Goal: Transaction & Acquisition: Purchase product/service

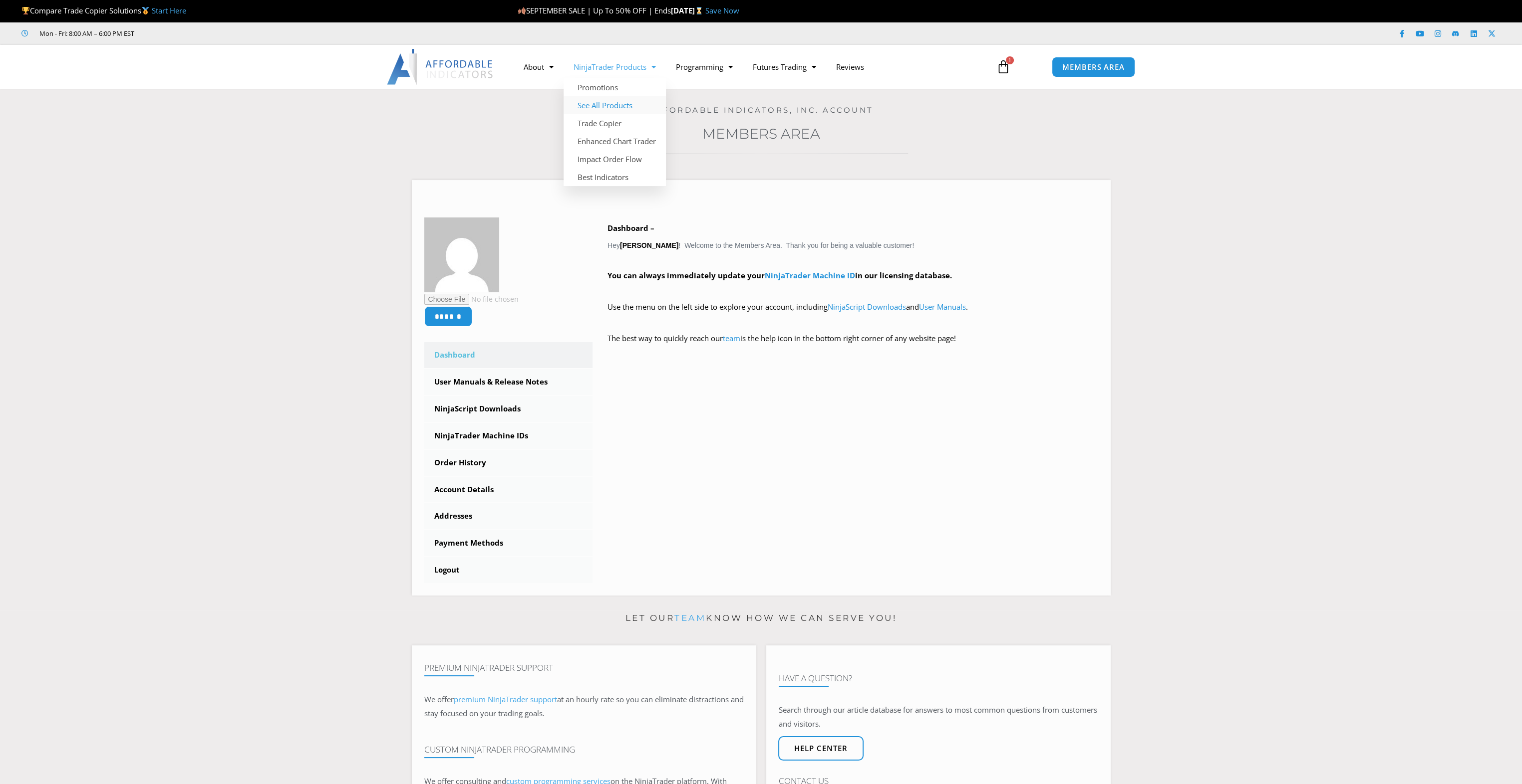
click at [604, 105] on link "See All Products" at bounding box center [614, 105] width 102 height 18
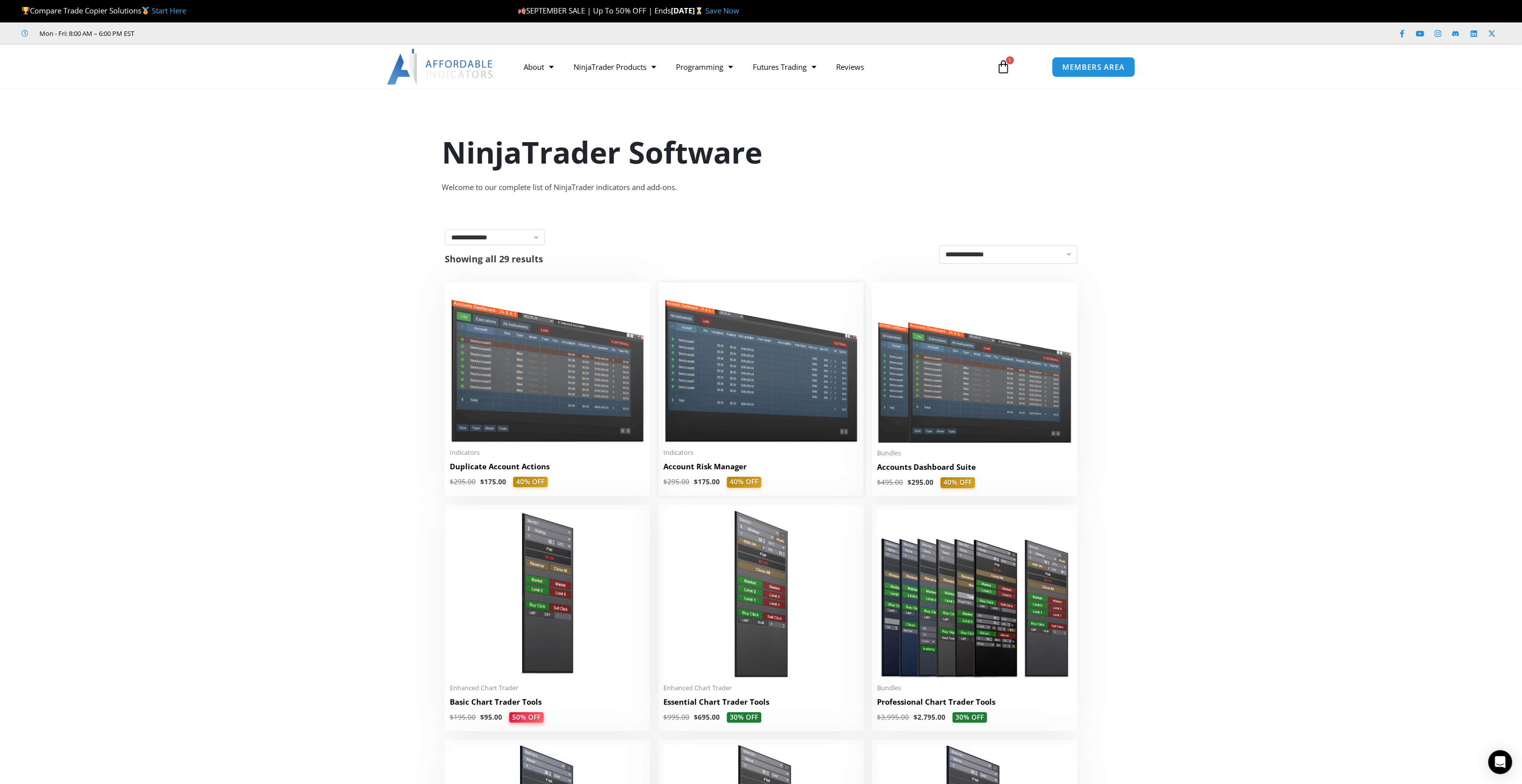
click at [745, 339] on img at bounding box center [760, 365] width 195 height 155
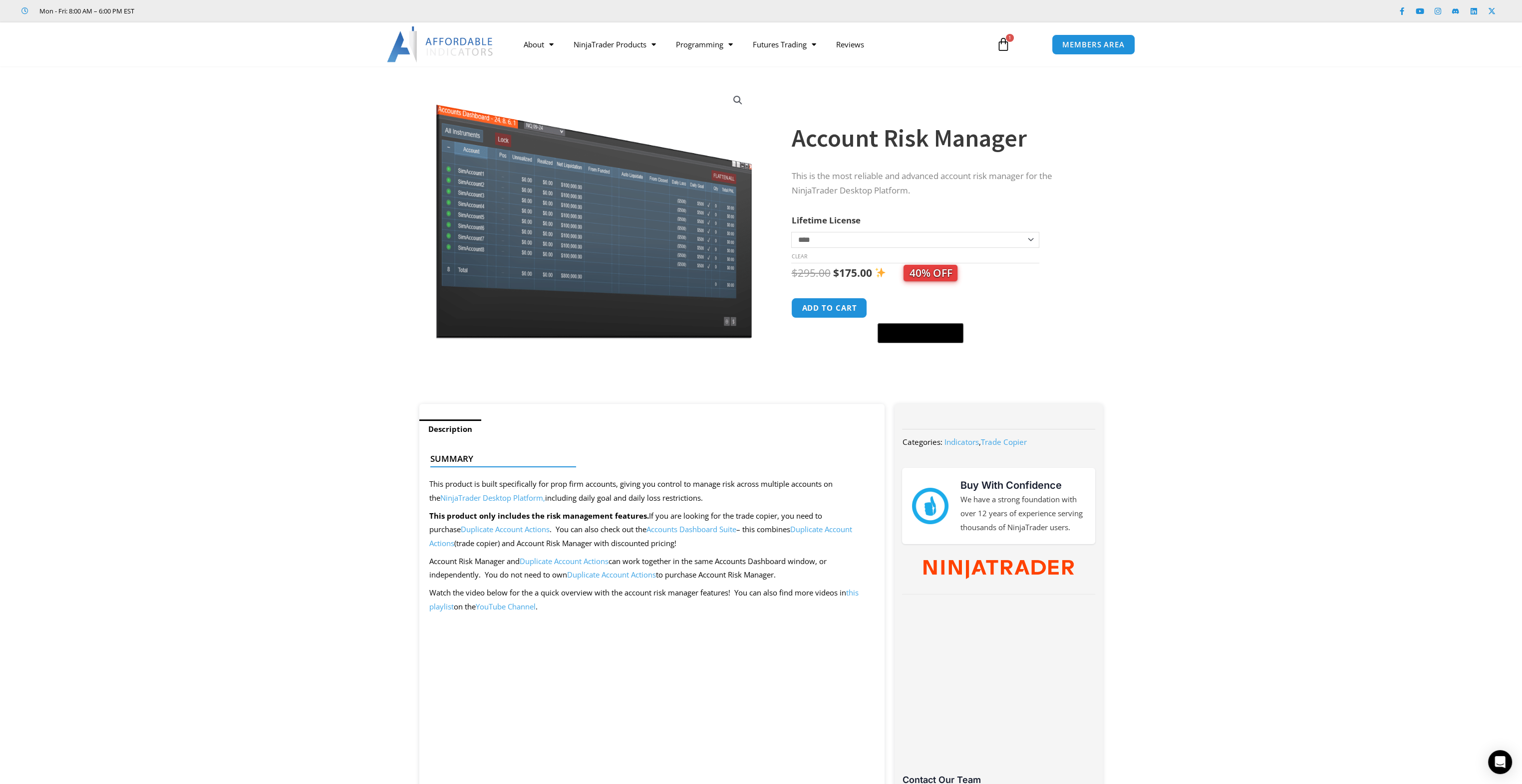
click at [253, 292] on section "**********" at bounding box center [761, 240] width 1522 height 328
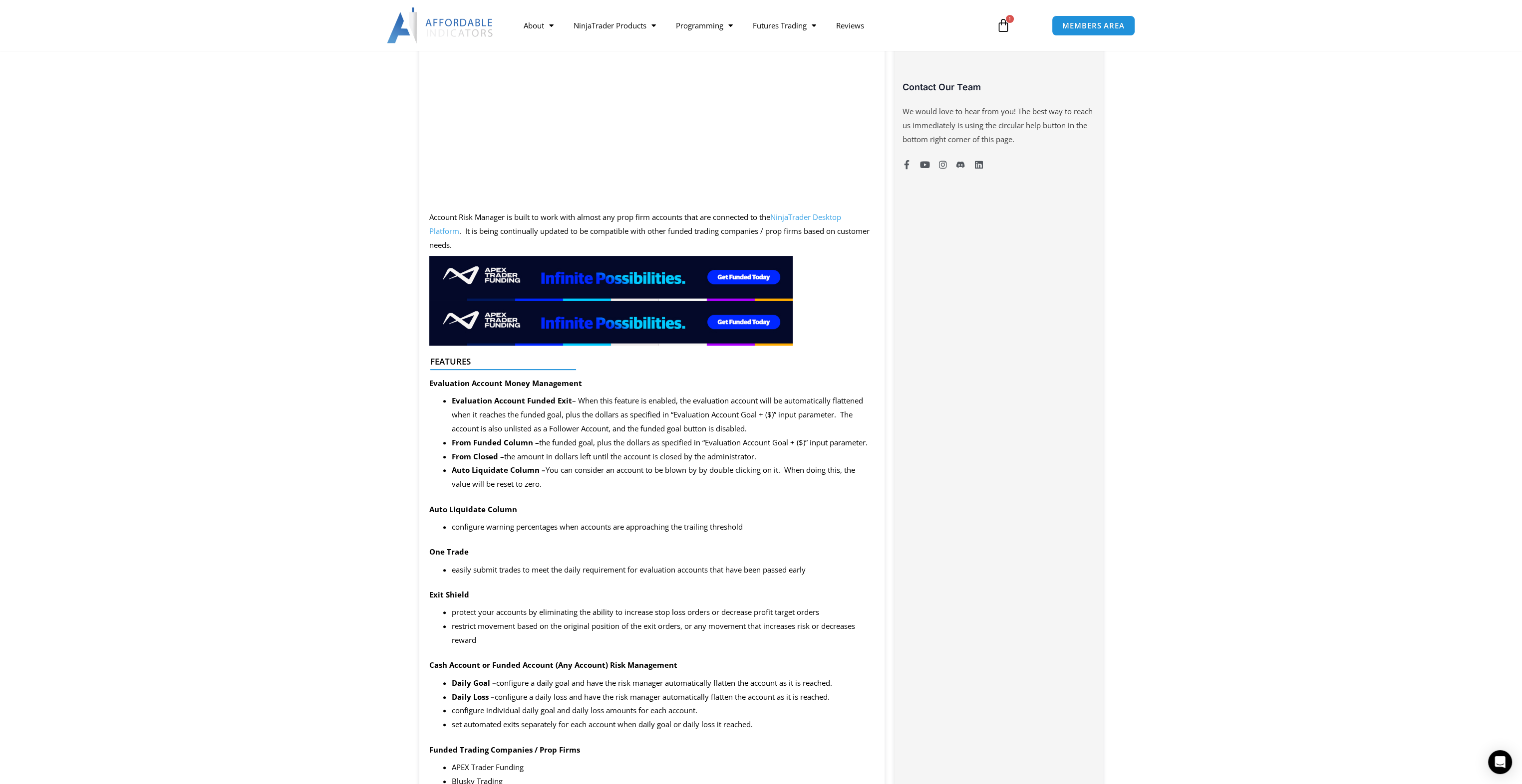
scroll to position [694, 0]
